Goal: Check status: Check status

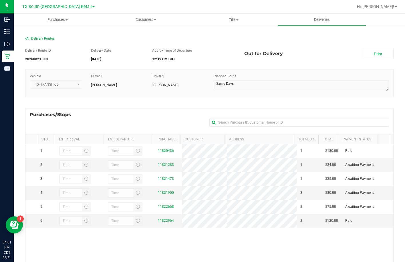
scroll to position [57, 0]
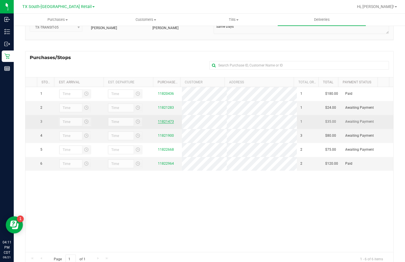
click at [165, 124] on link "11821473" at bounding box center [166, 122] width 16 height 4
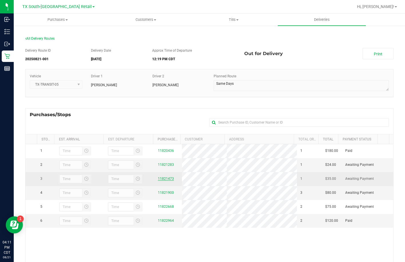
click at [158, 180] on link "11821473" at bounding box center [166, 179] width 16 height 4
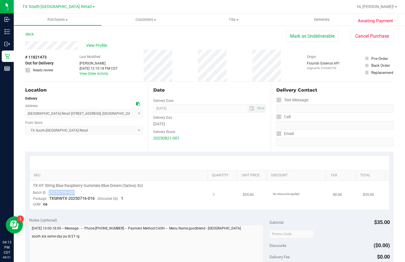
drag, startPoint x: 86, startPoint y: 192, endPoint x: 49, endPoint y: 194, distance: 36.3
click at [49, 194] on td "TX HT 30mg Blue Raspberry Gummies Blue Dream (Sativa) 5ct Batch ID 20250709-003…" at bounding box center [119, 195] width 180 height 29
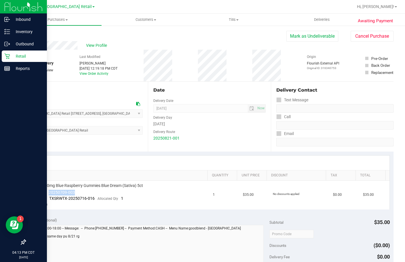
copy span "20250709-003"
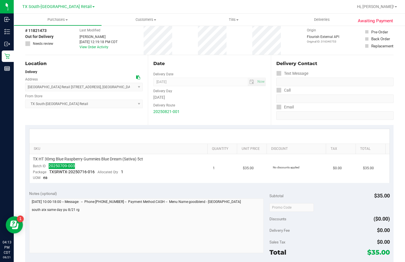
scroll to position [57, 0]
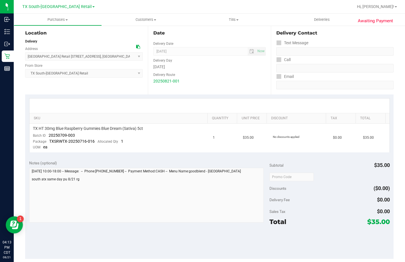
click at [324, 27] on div "Delivery Contact Text Message Call Email" at bounding box center [332, 60] width 123 height 70
click at [324, 20] on span "Deliveries" at bounding box center [321, 19] width 31 height 5
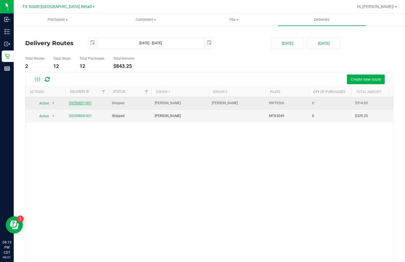
click at [83, 104] on link "20250821-001" at bounding box center [80, 103] width 23 height 4
